Goal: Book appointment/travel/reservation

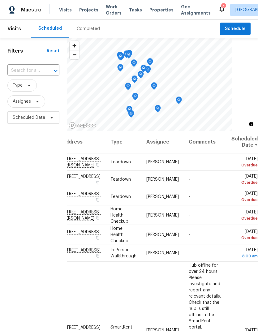
scroll to position [0, 55]
click at [0, 0] on icon at bounding box center [0, 0] width 0 height 0
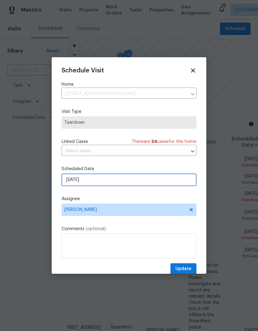
click at [71, 183] on input "[DATE]" at bounding box center [129, 180] width 135 height 12
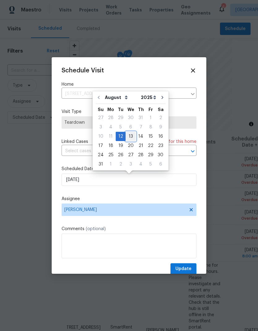
click at [126, 138] on div "13" at bounding box center [131, 136] width 10 height 9
type input "[DATE]"
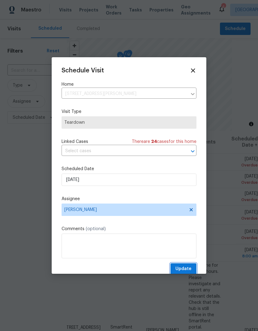
click at [187, 270] on span "Update" at bounding box center [184, 269] width 16 height 8
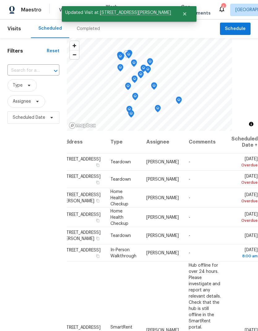
click at [0, 0] on icon at bounding box center [0, 0] width 0 height 0
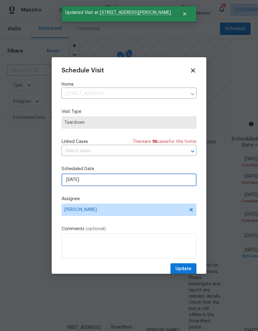
click at [74, 186] on input "[DATE]" at bounding box center [129, 180] width 135 height 12
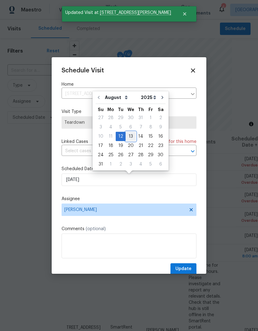
click at [127, 139] on div "13" at bounding box center [131, 136] width 10 height 9
type input "[DATE]"
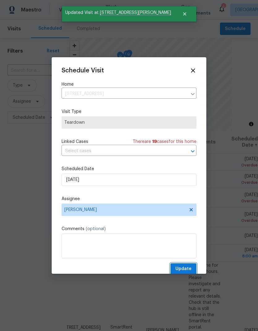
click at [193, 267] on button "Update" at bounding box center [184, 269] width 26 height 11
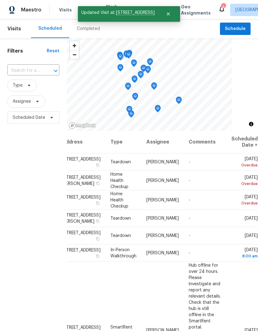
click at [0, 0] on icon at bounding box center [0, 0] width 0 height 0
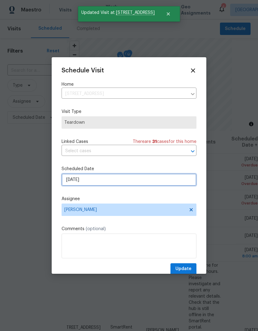
click at [78, 180] on input "[DATE]" at bounding box center [129, 180] width 135 height 12
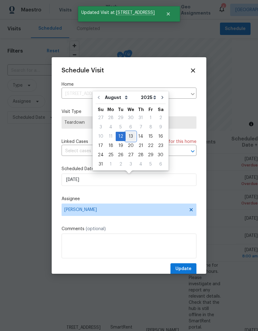
click at [127, 137] on div "13" at bounding box center [131, 136] width 10 height 9
type input "[DATE]"
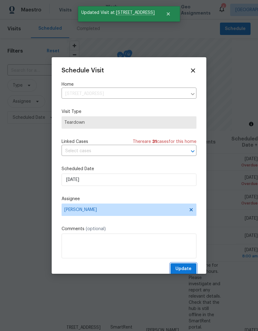
click at [192, 269] on button "Update" at bounding box center [184, 269] width 26 height 11
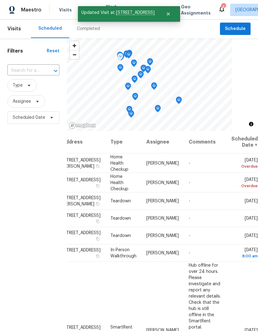
click at [0, 0] on icon at bounding box center [0, 0] width 0 height 0
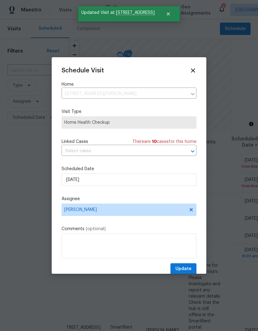
click at [78, 169] on label "Scheduled Date" at bounding box center [129, 169] width 135 height 6
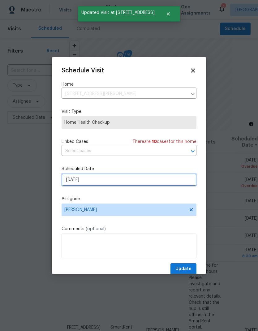
click at [77, 184] on input "[DATE]" at bounding box center [129, 180] width 135 height 12
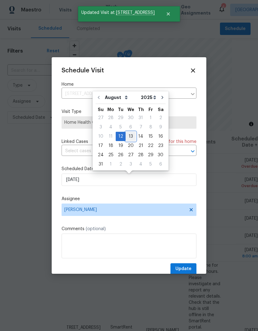
click at [126, 138] on div "13" at bounding box center [131, 136] width 10 height 9
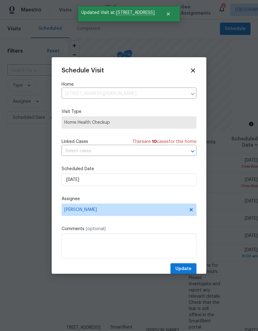
type input "[DATE]"
click at [193, 271] on button "Update" at bounding box center [184, 269] width 26 height 11
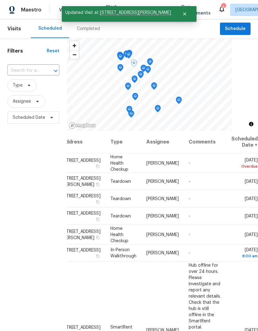
click at [0, 0] on icon at bounding box center [0, 0] width 0 height 0
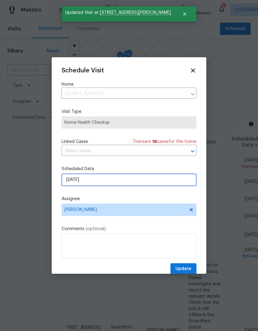
click at [78, 182] on input "[DATE]" at bounding box center [129, 180] width 135 height 12
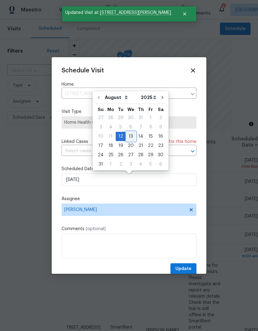
click at [126, 137] on div "13" at bounding box center [131, 136] width 10 height 9
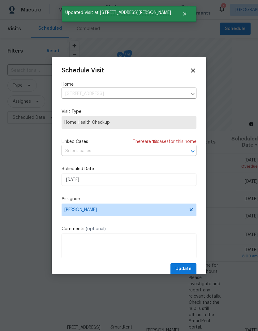
type input "[DATE]"
click at [191, 266] on button "Update" at bounding box center [184, 269] width 26 height 11
